Goal: Transaction & Acquisition: Obtain resource

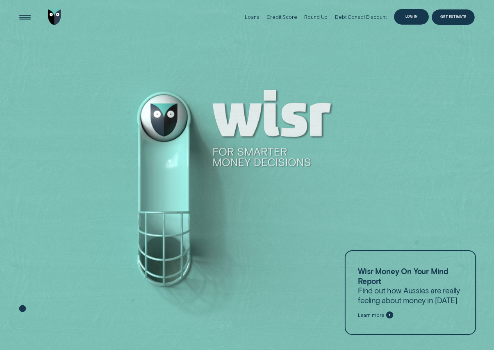
click at [401, 17] on div "Log in" at bounding box center [411, 17] width 35 height 16
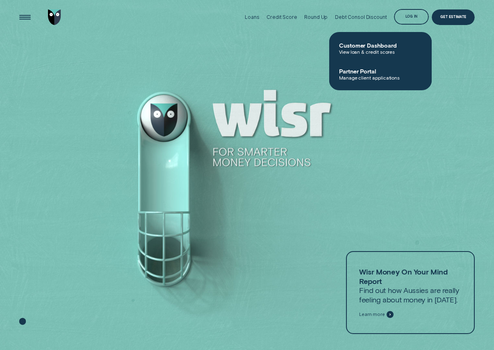
click at [375, 52] on span "View loan & credit scores" at bounding box center [380, 52] width 83 height 6
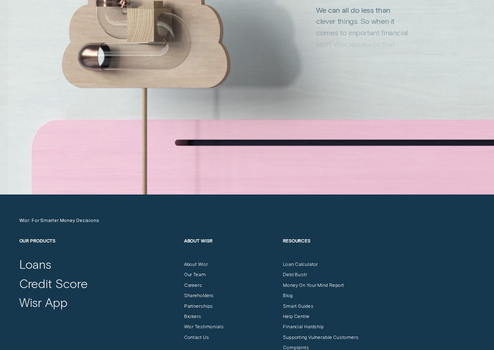
scroll to position [2142, 0]
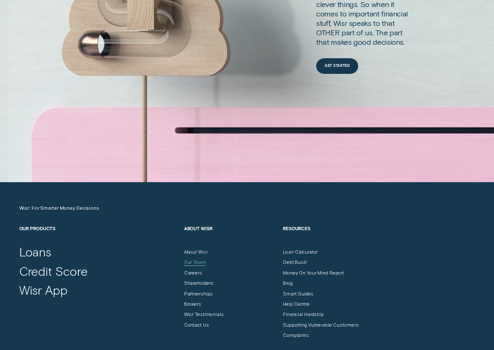
click at [189, 262] on div "Our Team" at bounding box center [195, 262] width 22 height 6
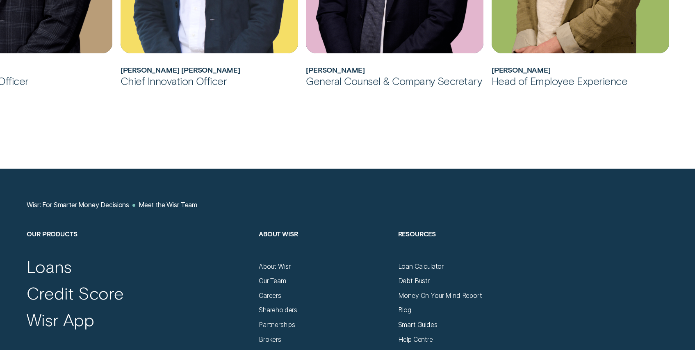
scroll to position [823, 0]
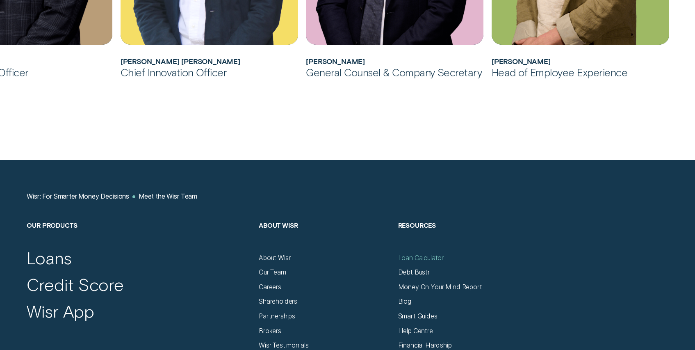
click at [416, 257] on div "Loan Calculator" at bounding box center [421, 258] width 46 height 8
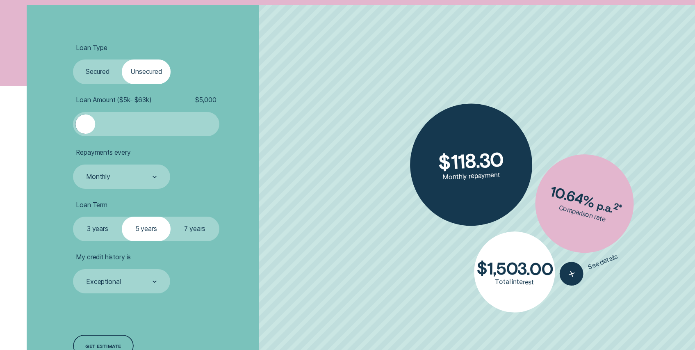
scroll to position [201, 0]
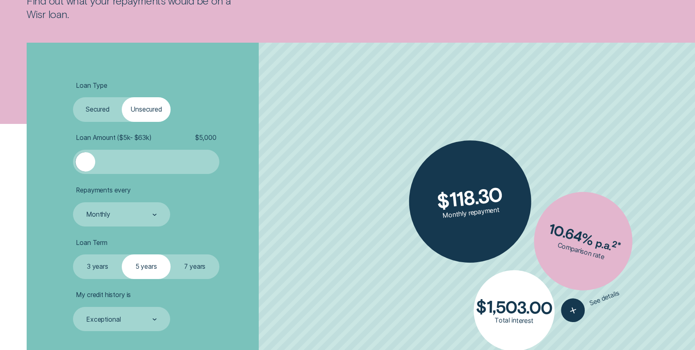
click at [103, 111] on label "Secured" at bounding box center [97, 109] width 49 height 24
click at [73, 97] on input "Secured" at bounding box center [73, 97] width 0 height 0
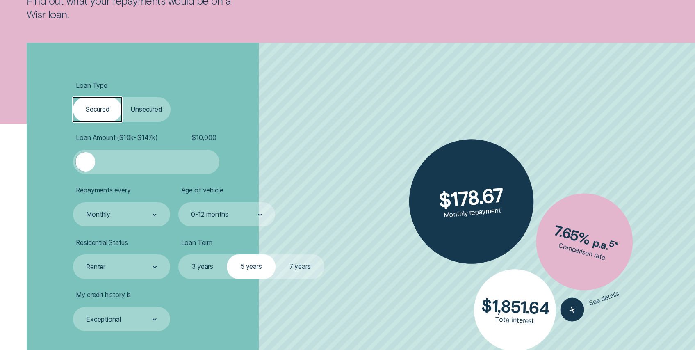
click at [89, 160] on div at bounding box center [84, 161] width 19 height 19
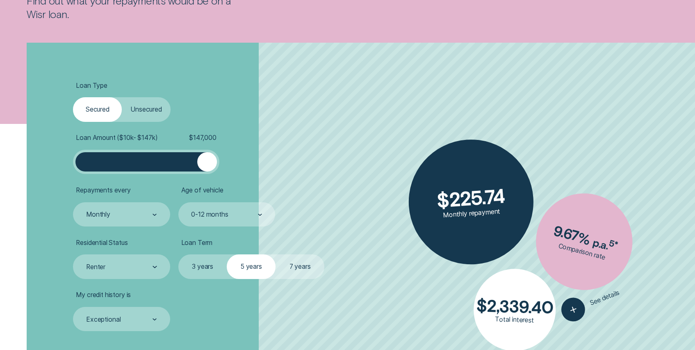
drag, startPoint x: 108, startPoint y: 160, endPoint x: 241, endPoint y: 163, distance: 133.2
click at [241, 163] on li "Loan Amount ( $10k - $147k ) $ 147,000" at bounding box center [185, 154] width 224 height 40
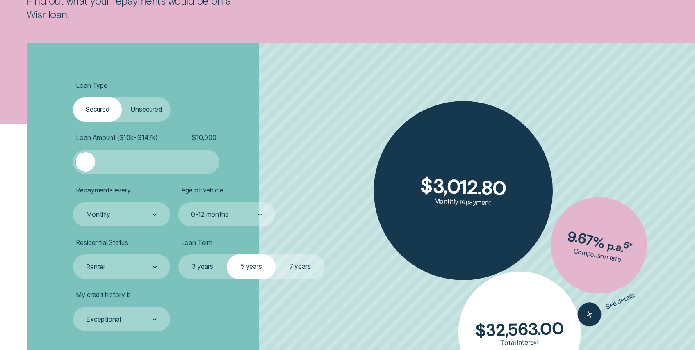
drag, startPoint x: 209, startPoint y: 160, endPoint x: 78, endPoint y: 158, distance: 130.3
click at [78, 158] on div at bounding box center [84, 161] width 19 height 19
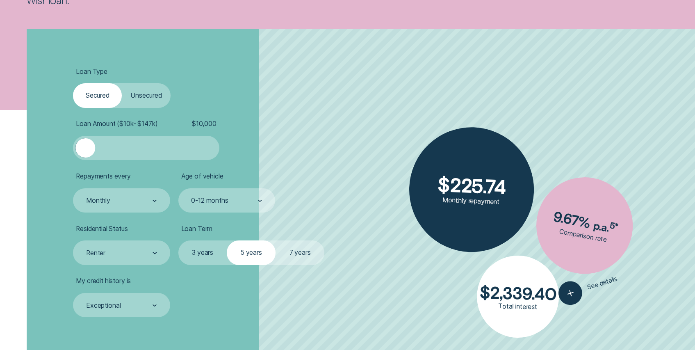
scroll to position [223, 0]
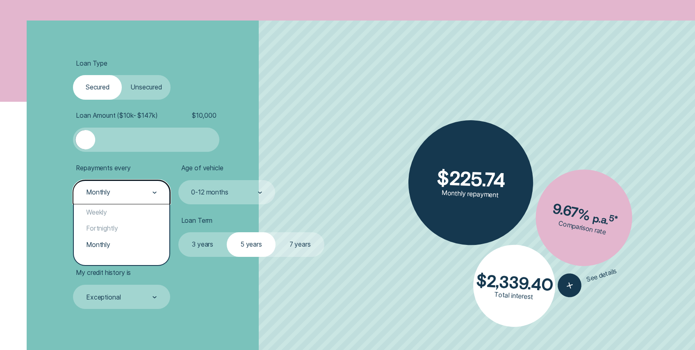
click at [132, 193] on div "Monthly" at bounding box center [121, 192] width 72 height 9
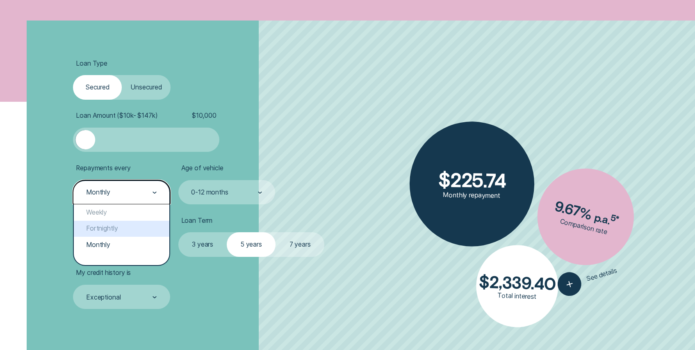
click at [108, 224] on div "Fortnightly" at bounding box center [121, 228] width 95 height 16
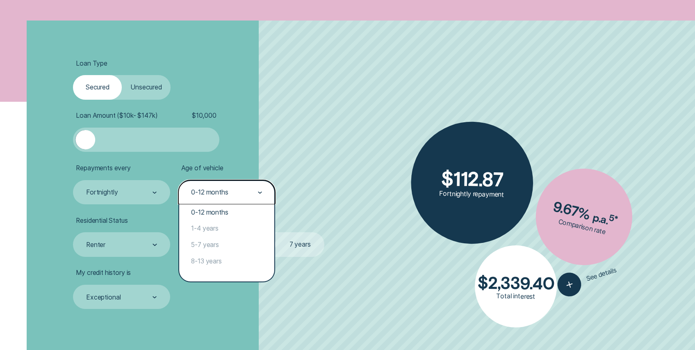
click at [225, 191] on div "0-12 months" at bounding box center [209, 192] width 37 height 8
click at [215, 211] on div "0-12 months" at bounding box center [226, 212] width 95 height 16
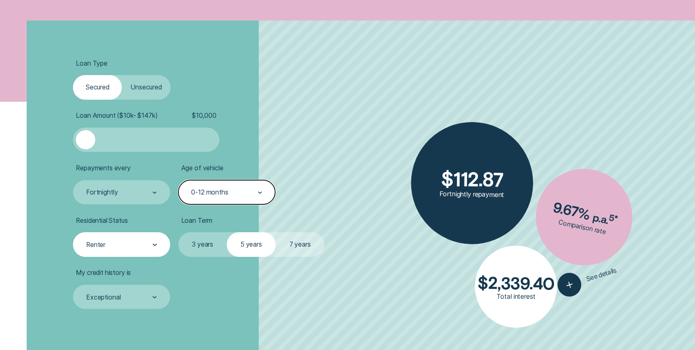
click at [125, 253] on div "Renter" at bounding box center [121, 244] width 97 height 24
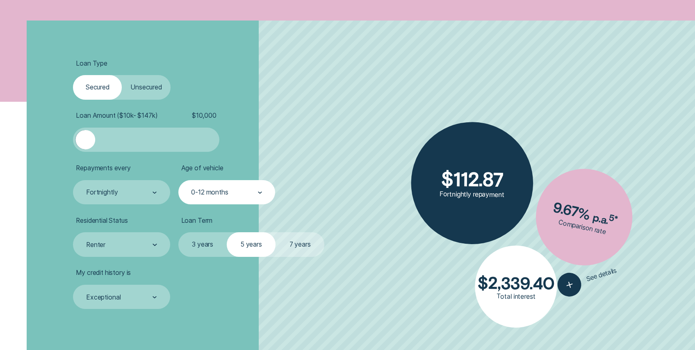
click at [196, 241] on label "3 years" at bounding box center [202, 244] width 49 height 24
click at [178, 232] on input "3 years" at bounding box center [178, 232] width 0 height 0
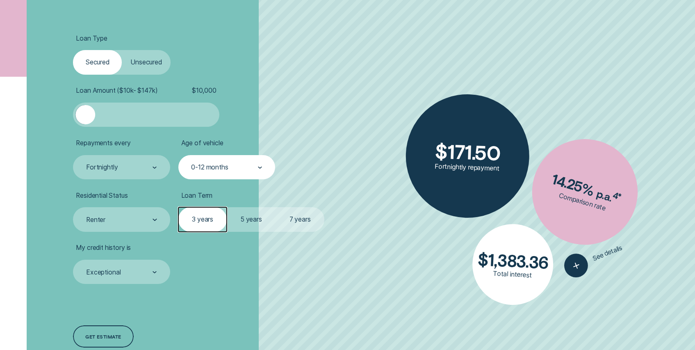
scroll to position [294, 0]
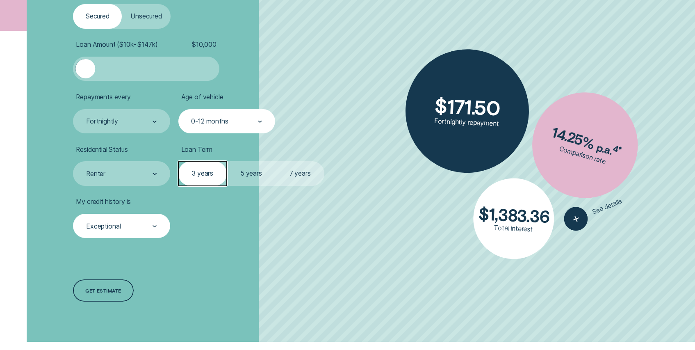
click at [145, 223] on div "Exceptional" at bounding box center [121, 226] width 72 height 9
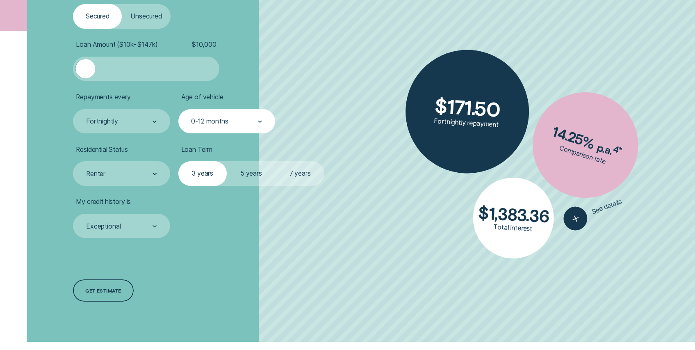
click at [248, 294] on div "Loan Type Select Loan Type Secured Unsecured Loan Amount ( $10k - $147k ) $ 10,…" at bounding box center [185, 146] width 232 height 392
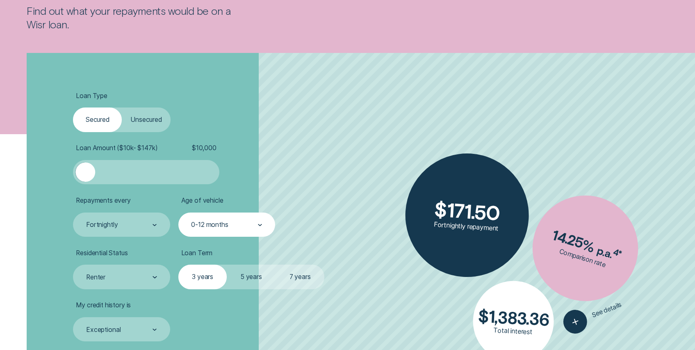
scroll to position [134, 0]
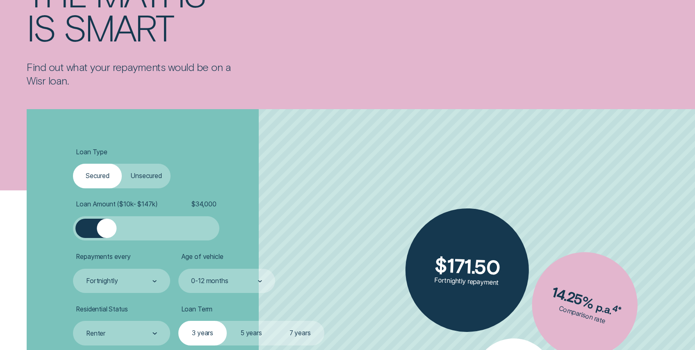
click at [107, 229] on div at bounding box center [146, 227] width 122 height 19
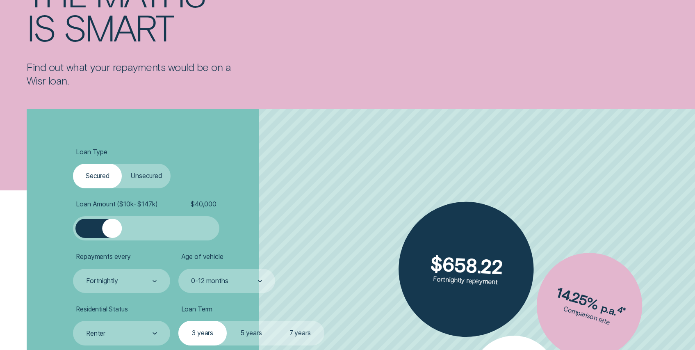
click at [112, 230] on div at bounding box center [111, 227] width 19 height 19
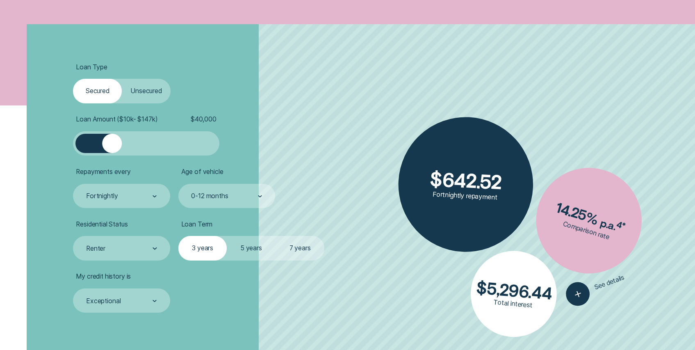
scroll to position [241, 0]
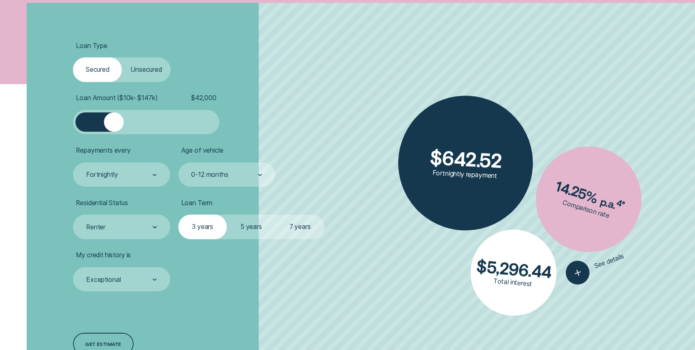
click at [114, 121] on div at bounding box center [113, 121] width 19 height 19
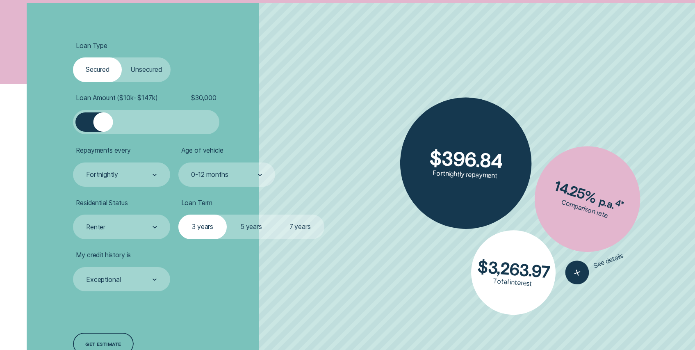
drag, startPoint x: 114, startPoint y: 121, endPoint x: 103, endPoint y: 118, distance: 11.4
click at [103, 118] on div at bounding box center [102, 121] width 19 height 19
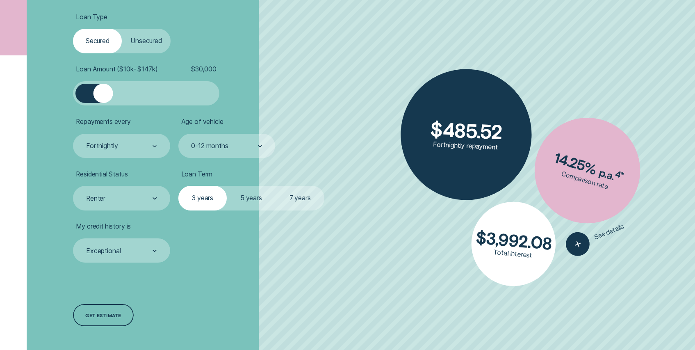
scroll to position [269, 0]
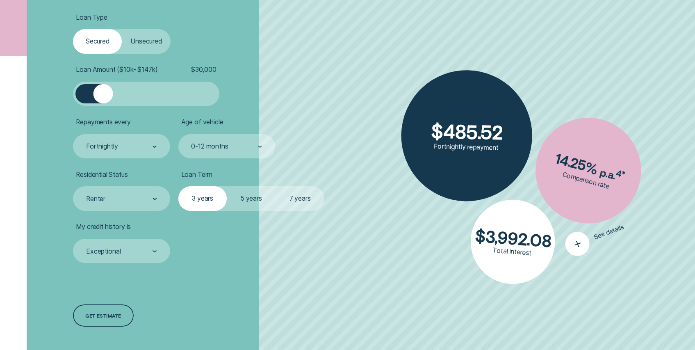
click at [500, 243] on icon "button" at bounding box center [578, 244] width 16 height 16
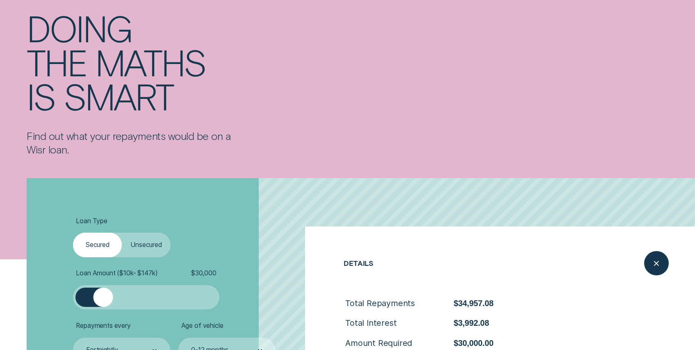
scroll to position [0, 0]
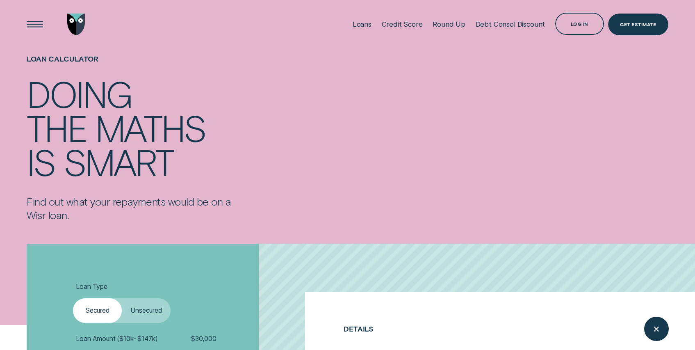
click at [20, 14] on div "Loans Credit Score Round Up Debt Consol Discount Log in Log in Customer Dashboa…" at bounding box center [347, 24] width 695 height 49
click at [35, 23] on div "Open Menu" at bounding box center [34, 24] width 31 height 31
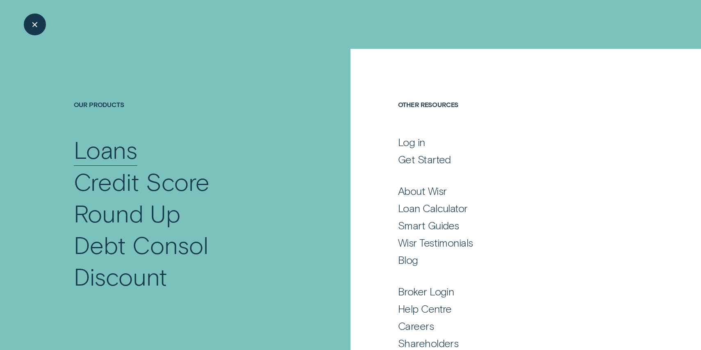
click at [114, 154] on div "Loans" at bounding box center [106, 149] width 64 height 32
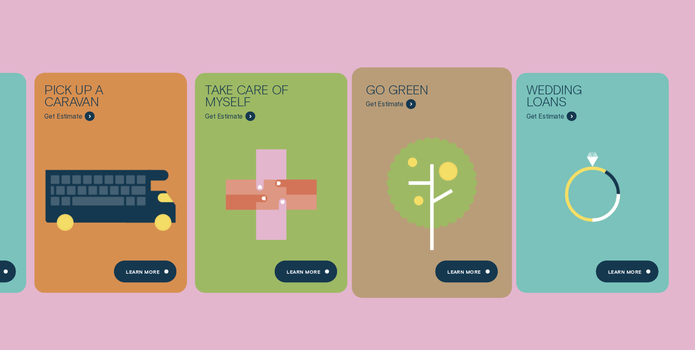
scroll to position [371, 0]
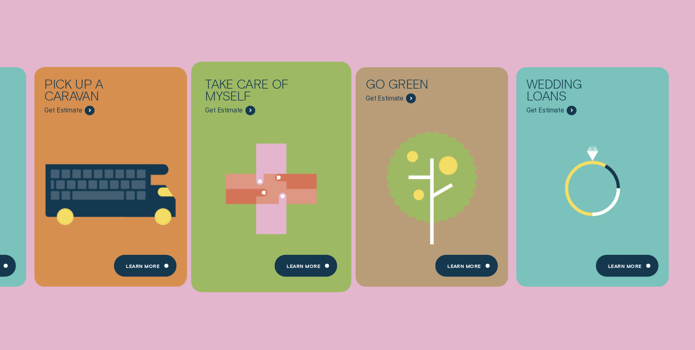
click at [278, 106] on div "Take care of myself Get Estimate" at bounding box center [271, 91] width 152 height 48
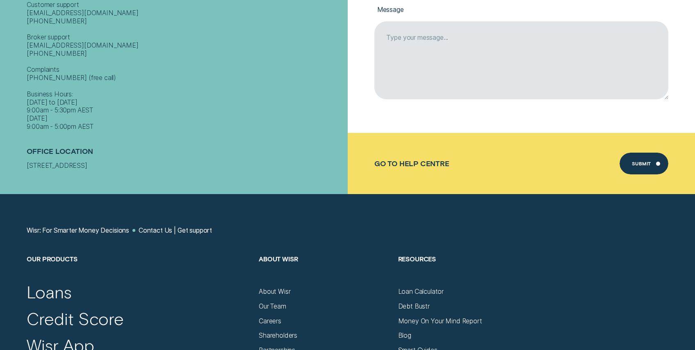
scroll to position [444, 0]
